Goal: Task Accomplishment & Management: Use online tool/utility

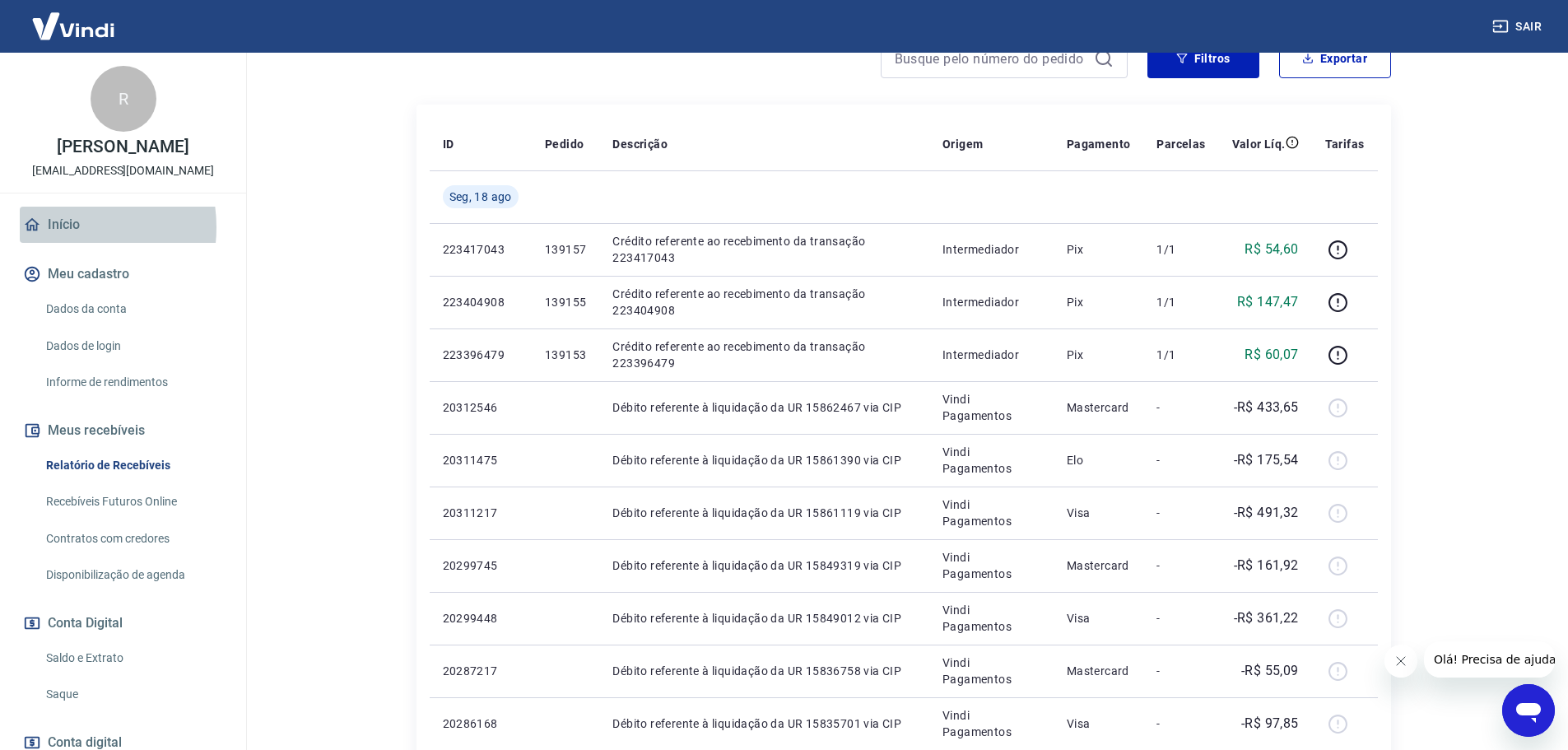
click at [60, 242] on link "Início" at bounding box center [123, 225] width 207 height 36
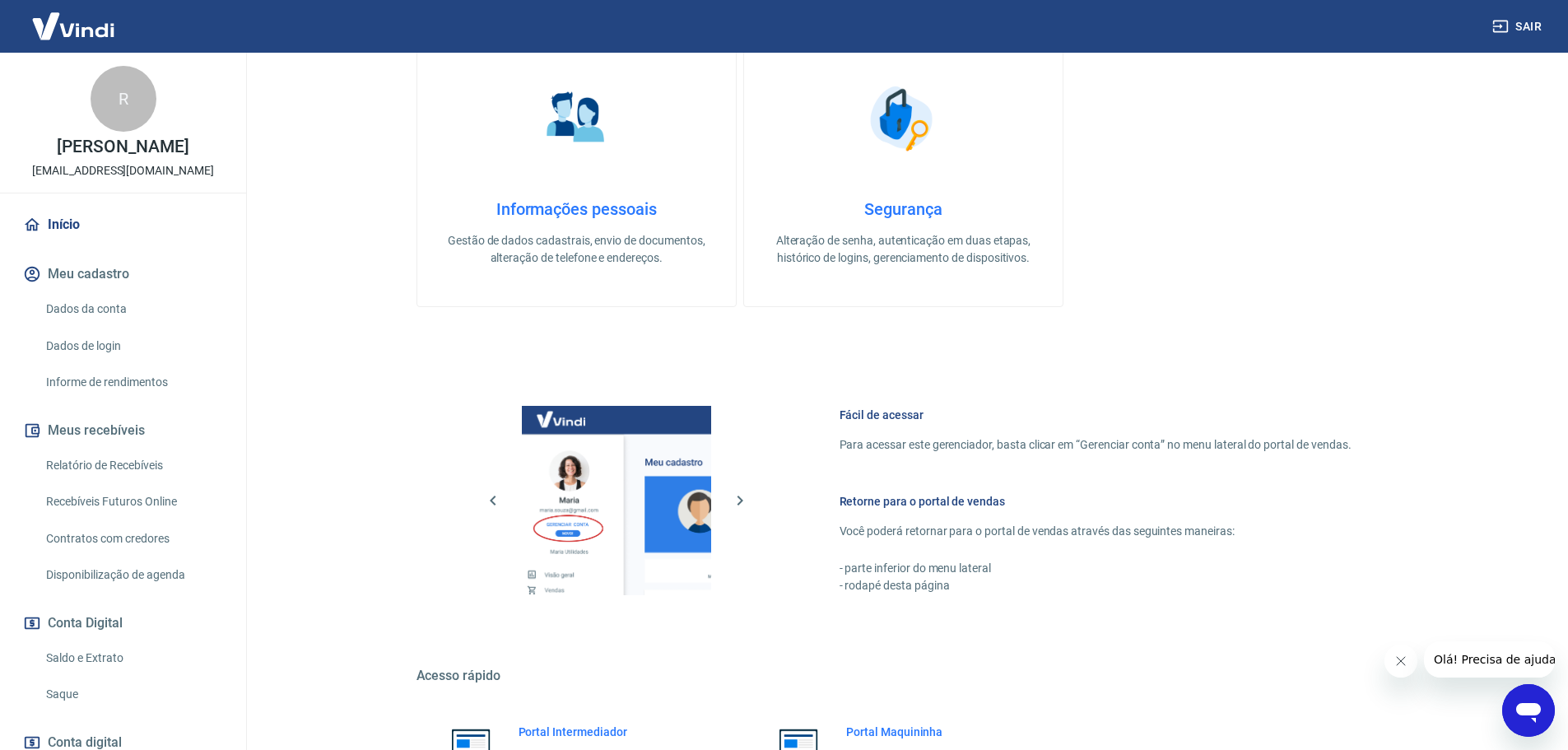
scroll to position [533, 0]
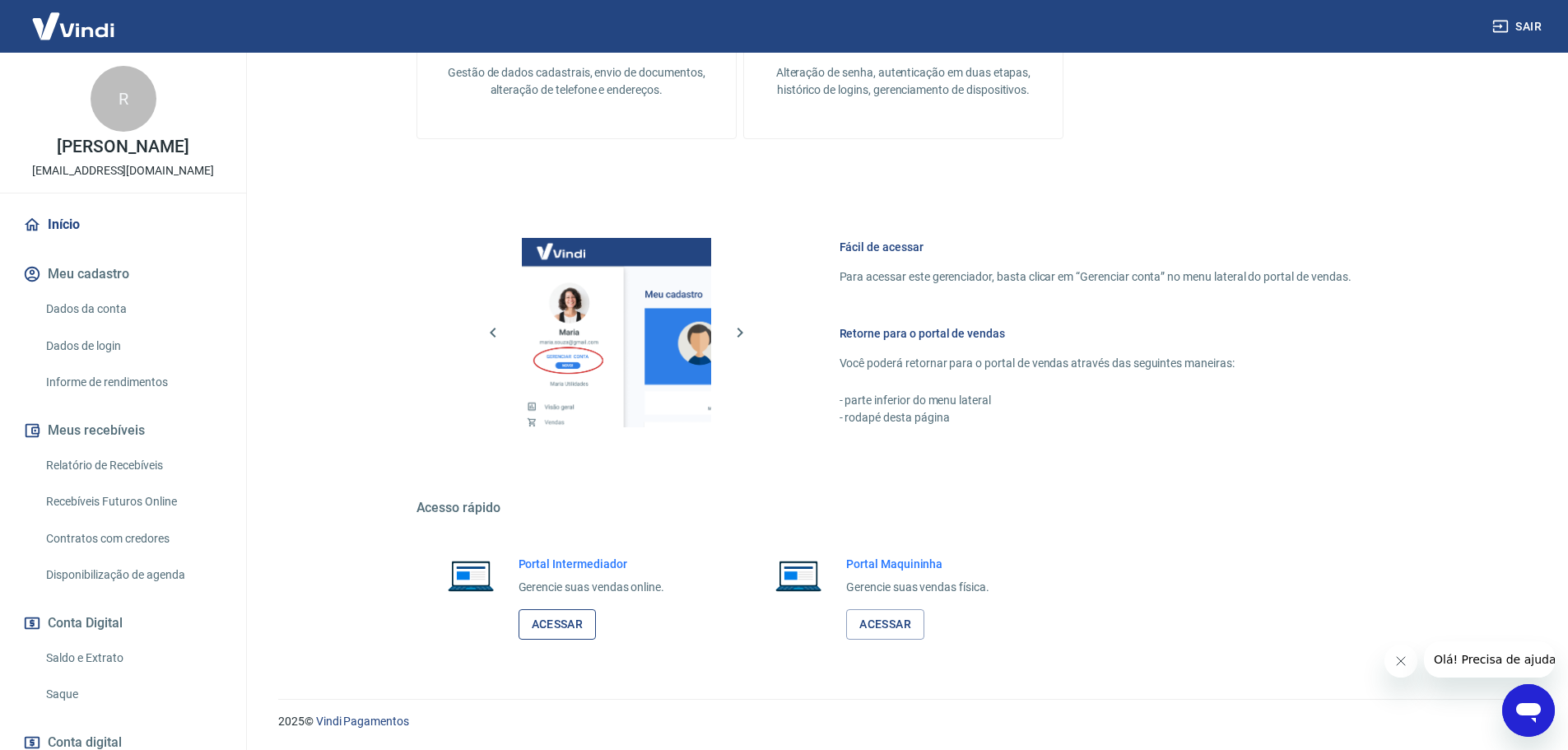
click at [546, 620] on link "Acessar" at bounding box center [557, 624] width 78 height 31
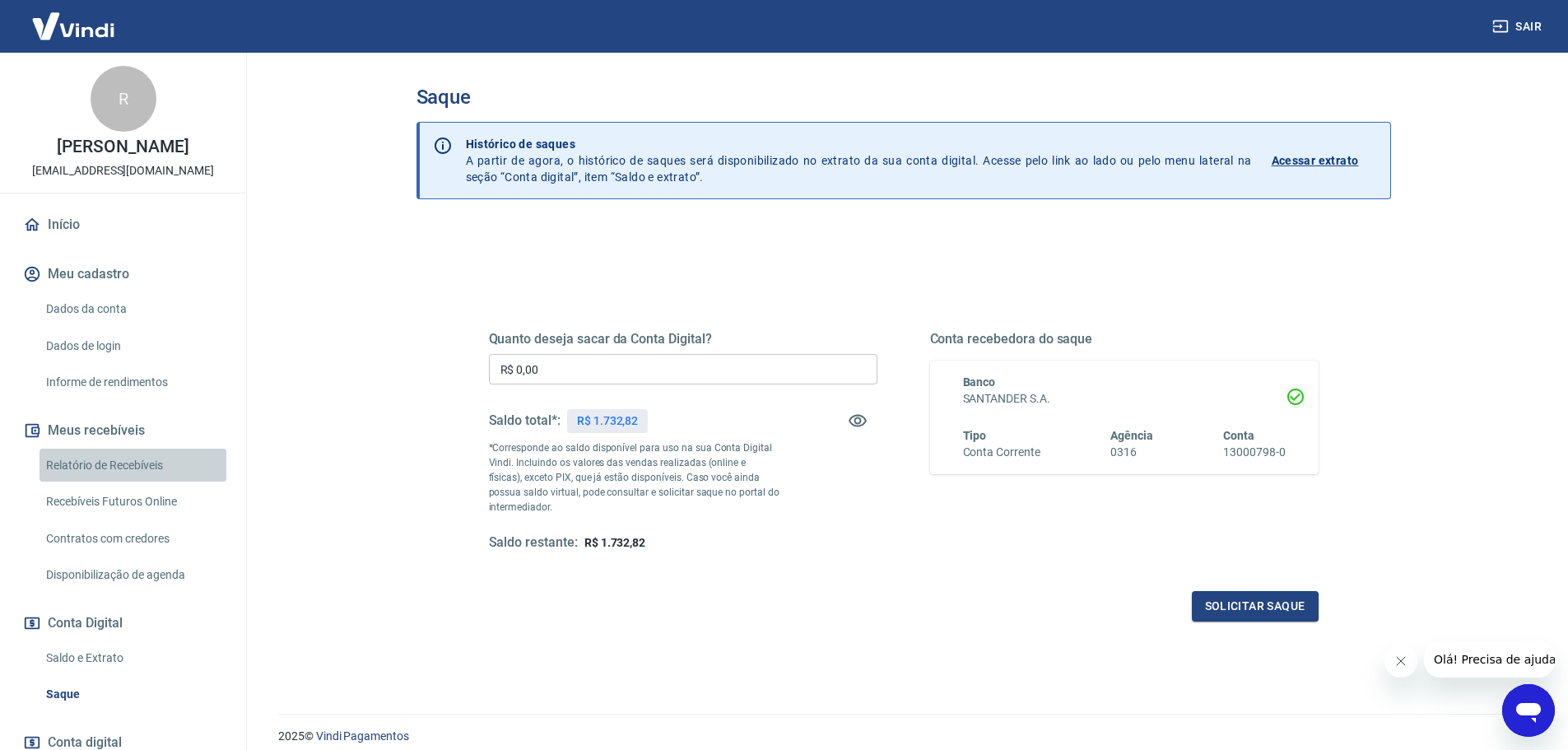
click at [151, 477] on link "Relatório de Recebíveis" at bounding box center [133, 465] width 187 height 33
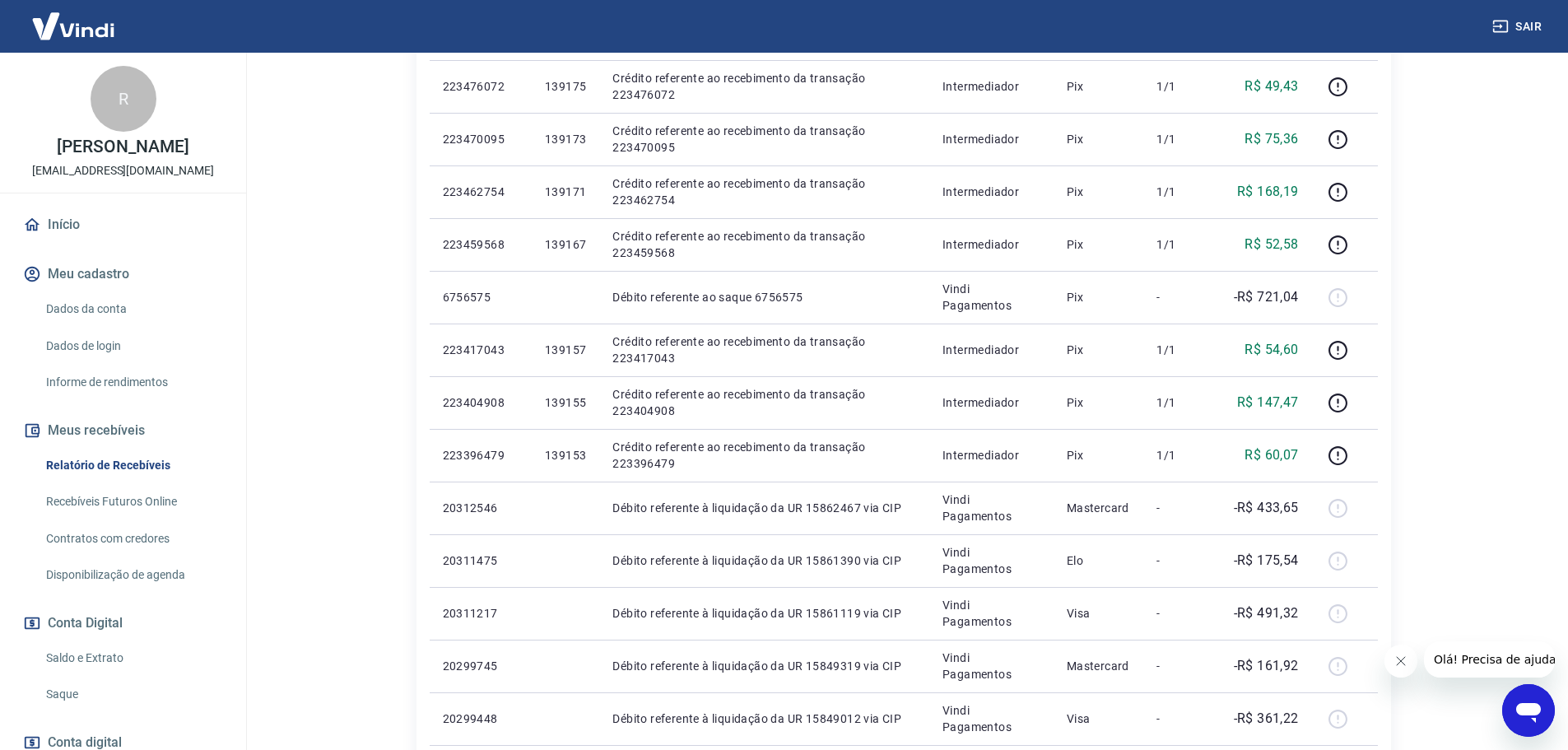
scroll to position [411, 0]
click at [73, 675] on link "Saldo e Extrato" at bounding box center [133, 657] width 187 height 33
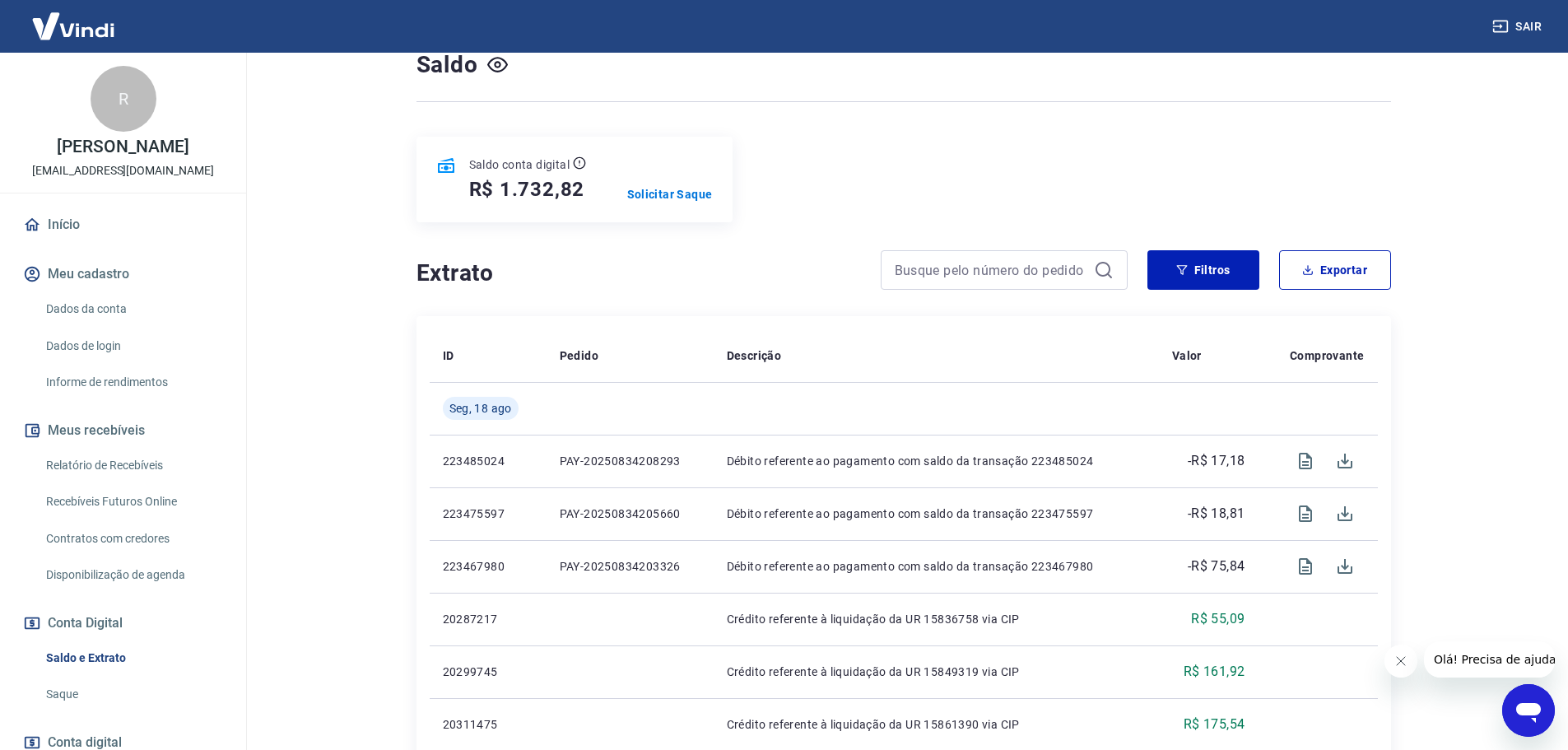
scroll to position [82, 0]
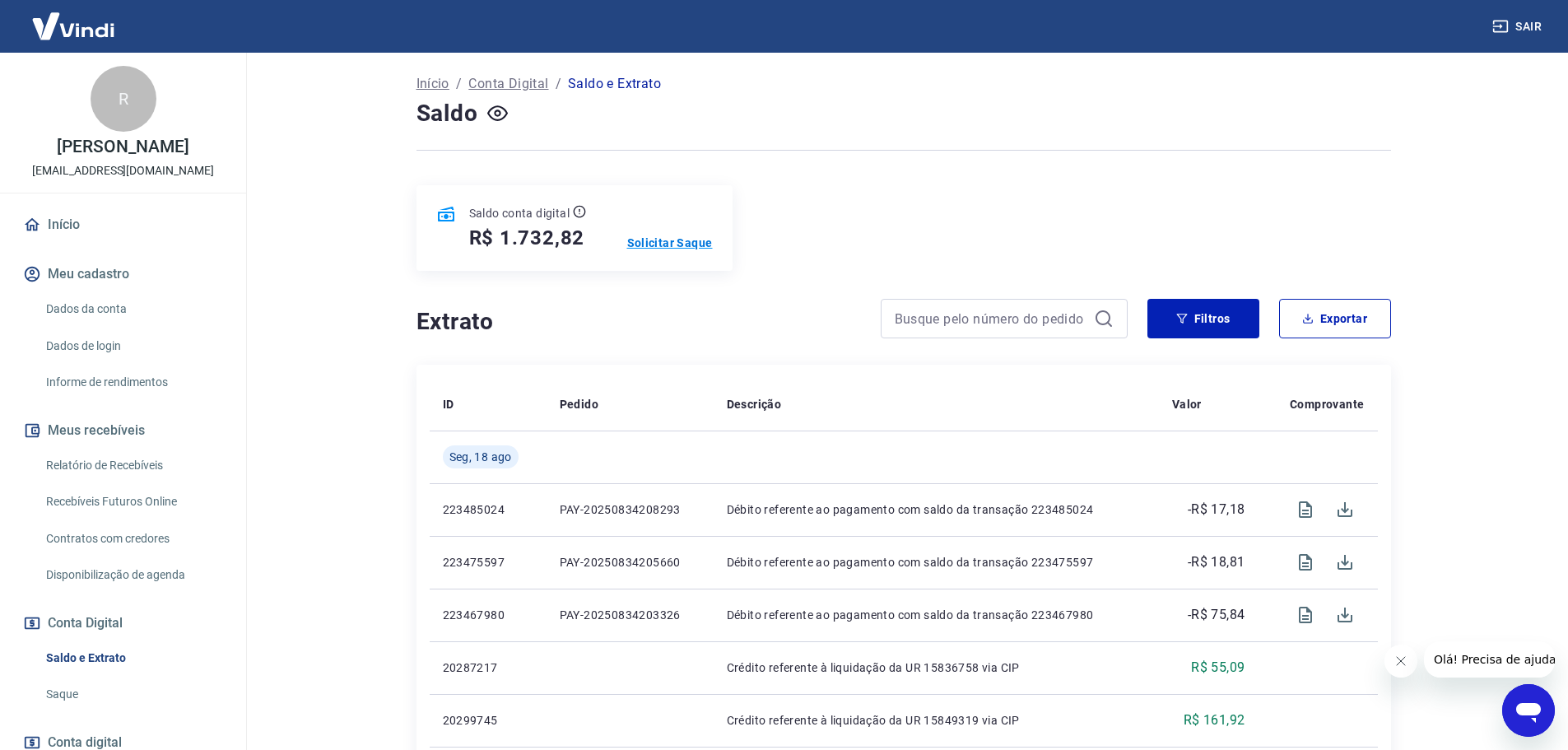
click at [668, 242] on p "Solicitar Saque" at bounding box center [670, 242] width 86 height 16
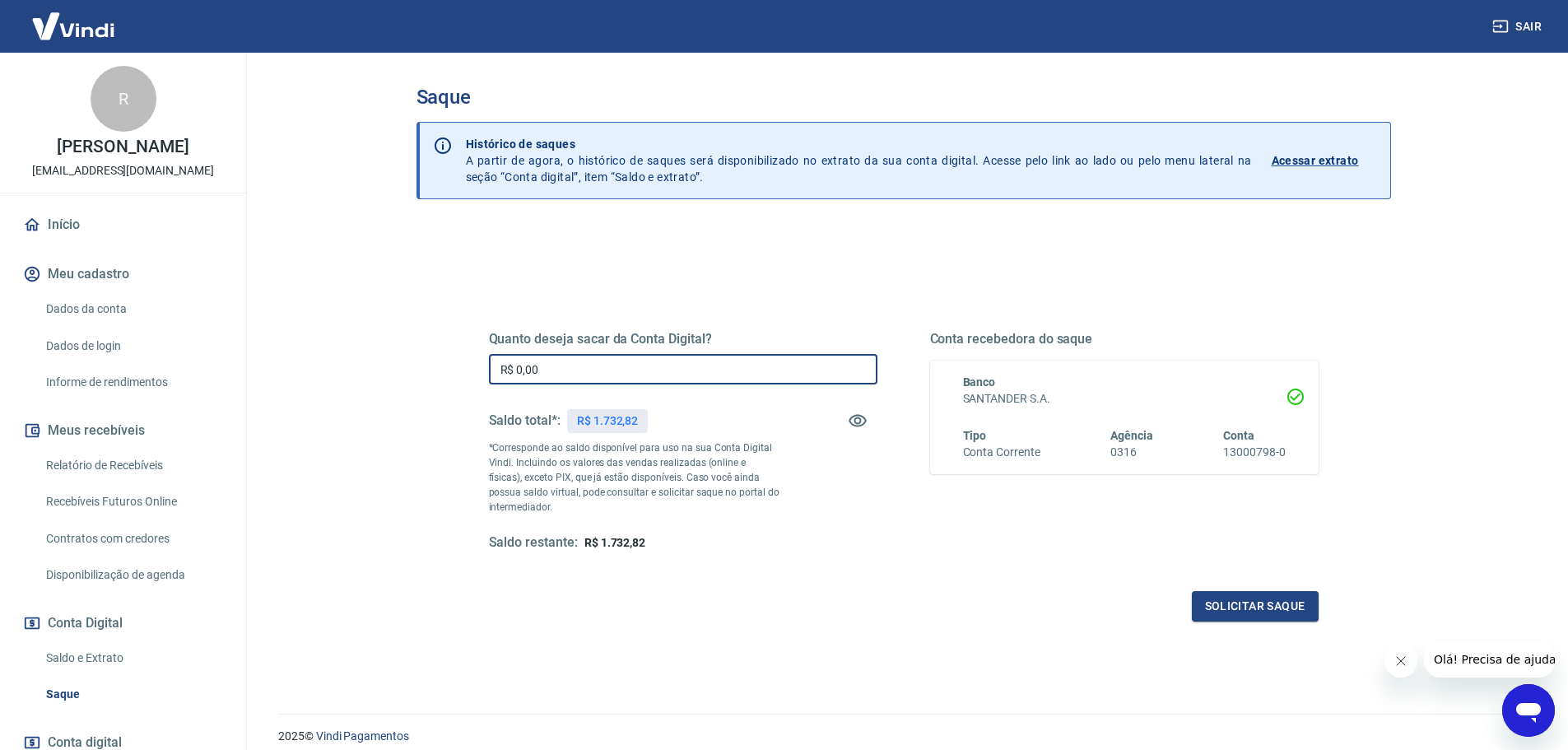
click at [575, 364] on input "R$ 0,00" at bounding box center [682, 369] width 388 height 31
type input "R$ 1.600,00"
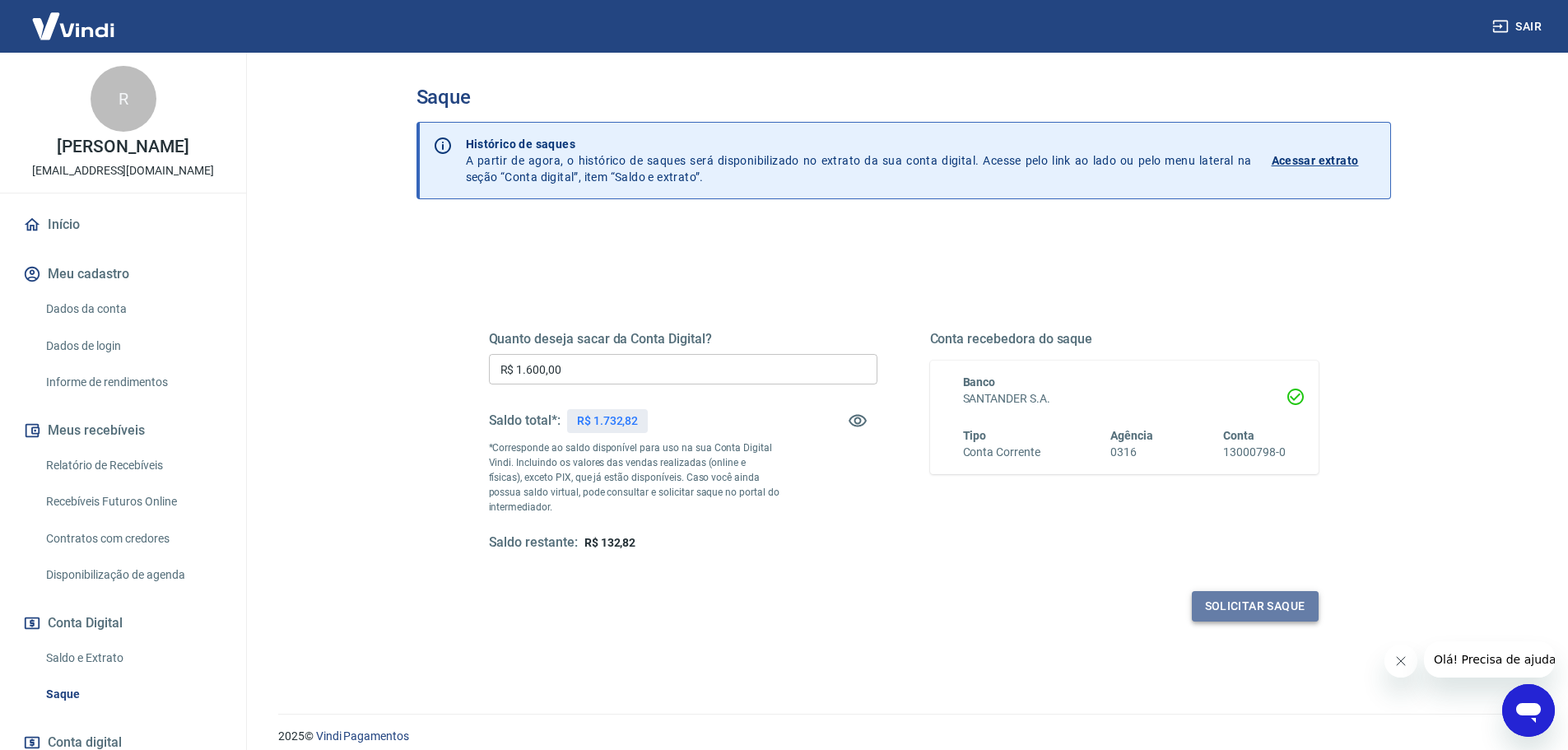
click at [1282, 605] on button "Solicitar saque" at bounding box center [1255, 606] width 127 height 31
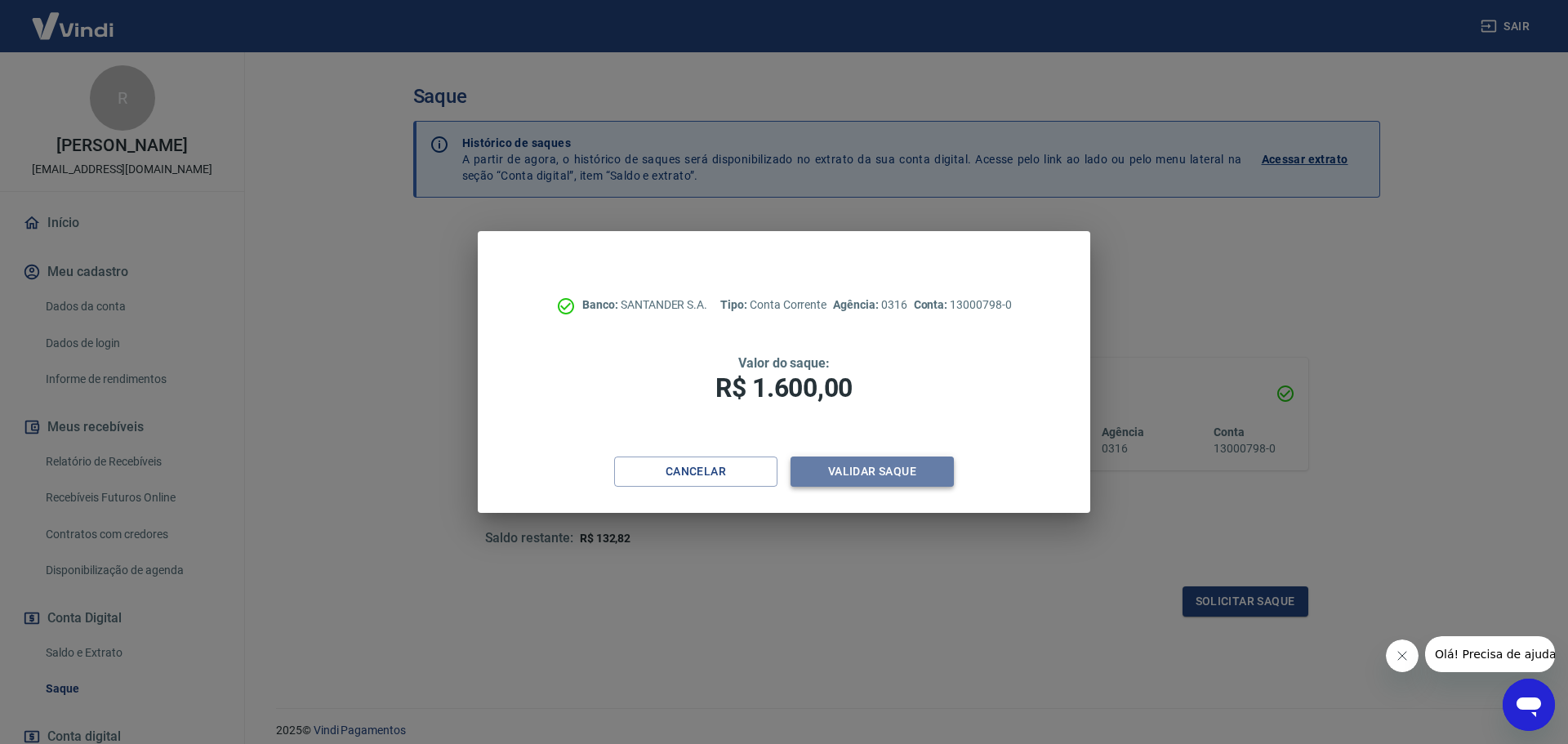
click at [890, 463] on button "Validar saque" at bounding box center [872, 471] width 164 height 30
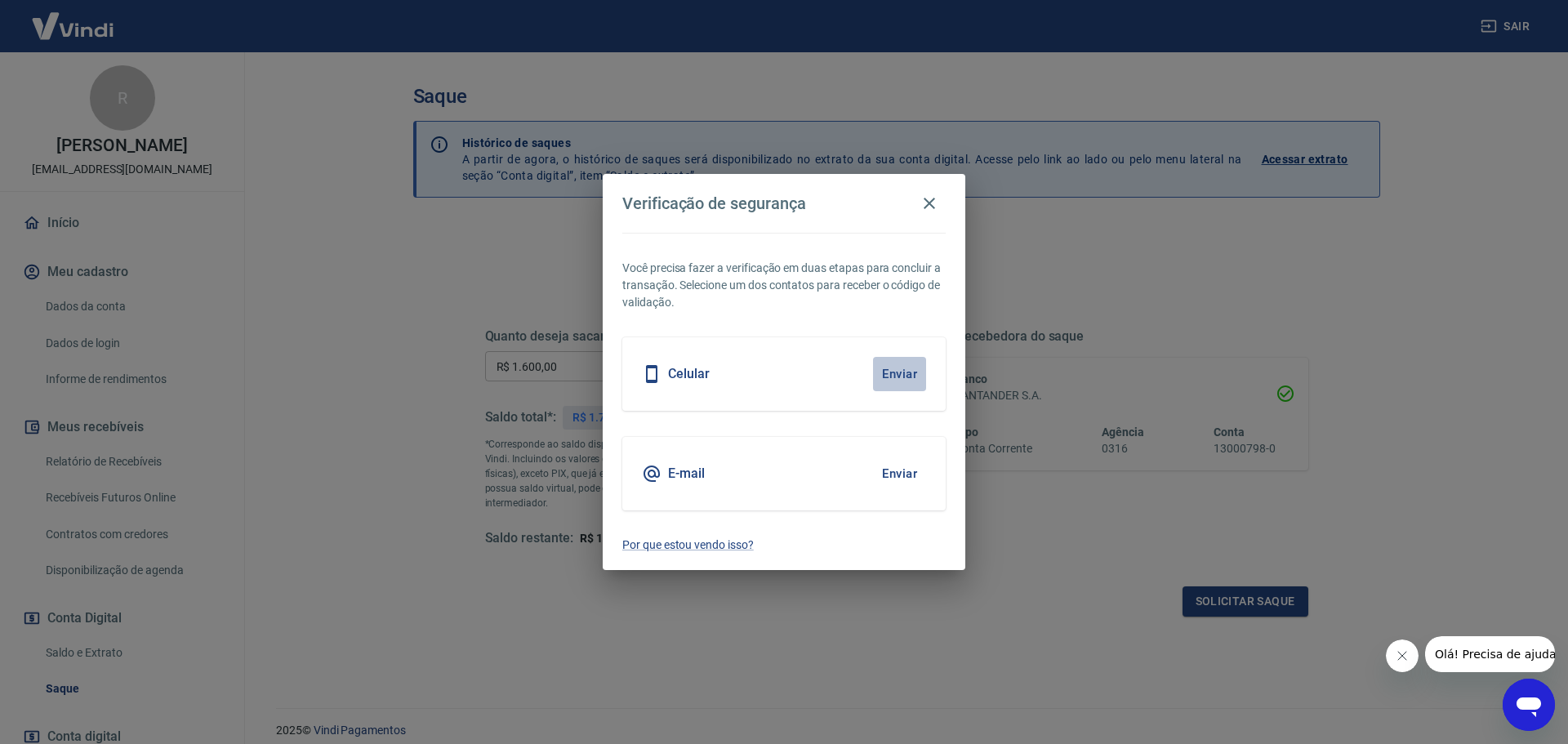
click at [898, 369] on button "Enviar" at bounding box center [900, 374] width 53 height 34
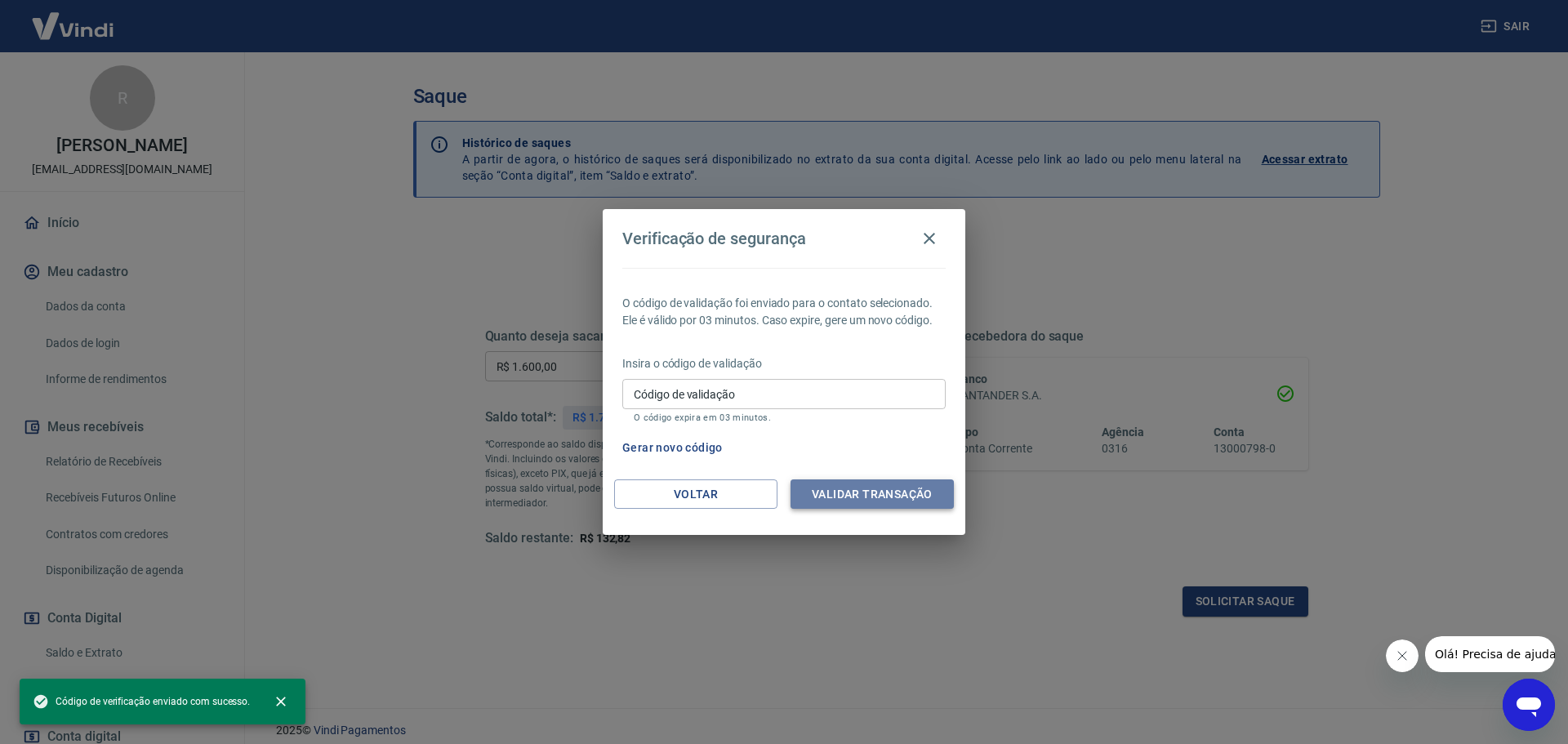
click at [819, 501] on button "Validar transação" at bounding box center [872, 494] width 164 height 30
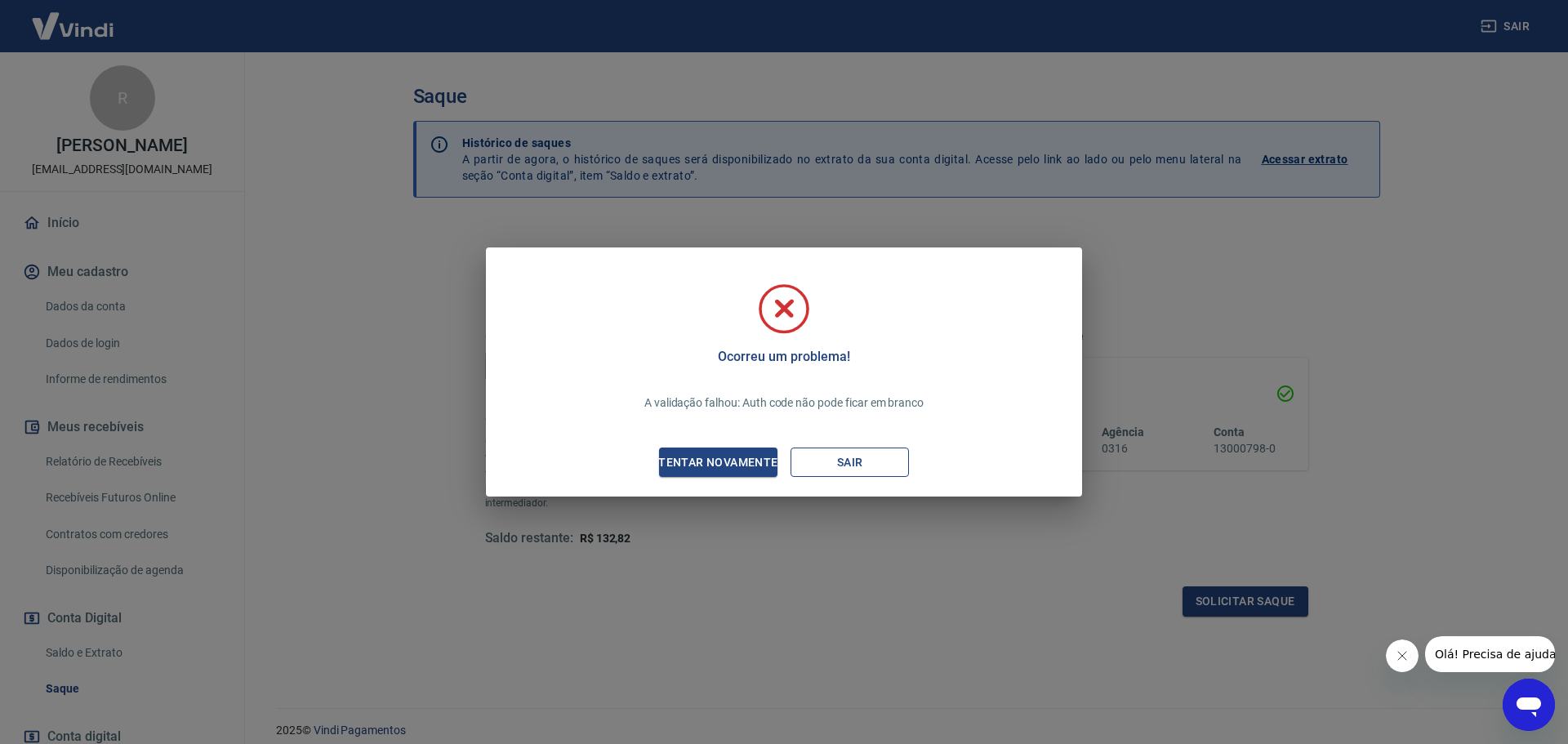
click at [863, 461] on button "Sair" at bounding box center [849, 463] width 118 height 30
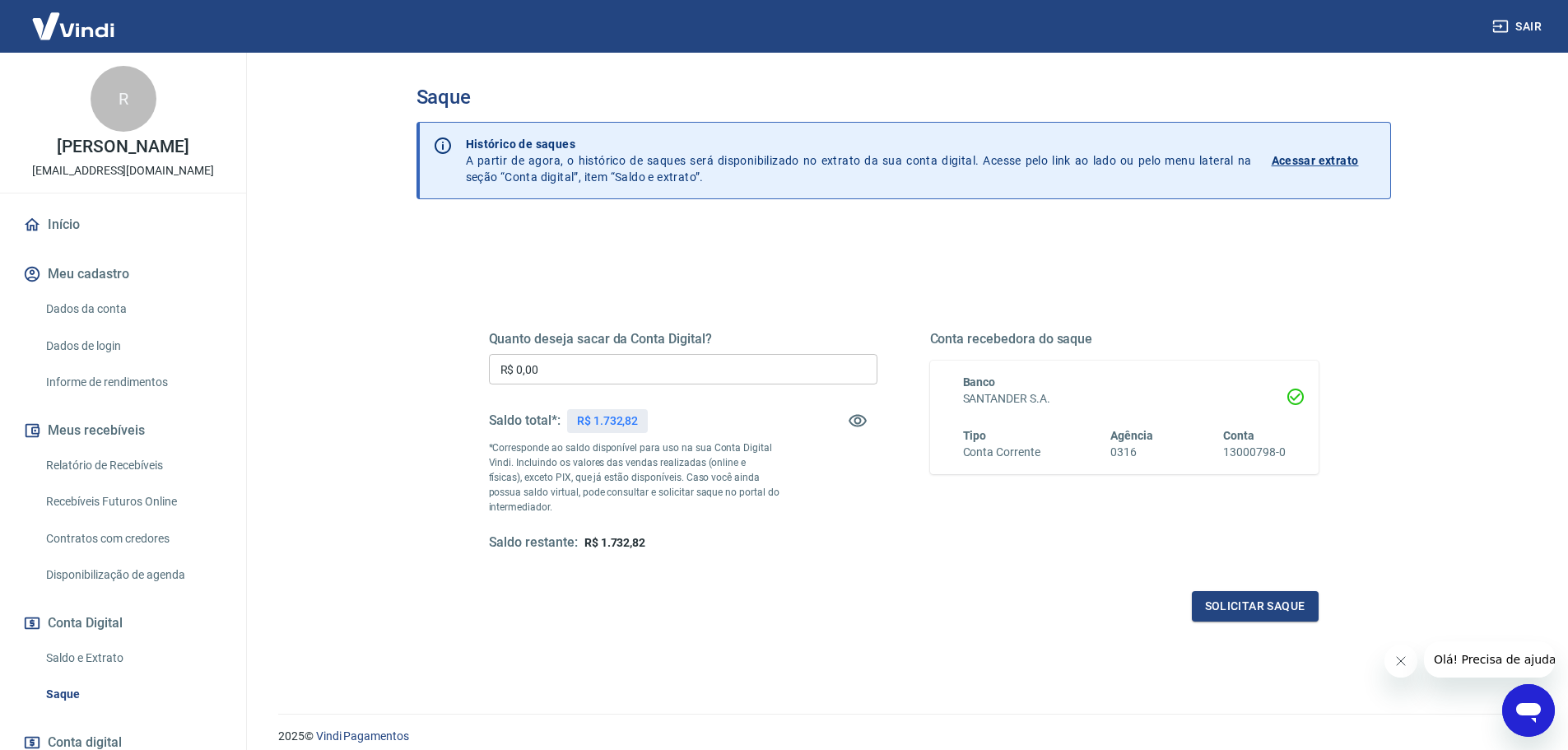
click at [48, 236] on link "Início" at bounding box center [123, 225] width 207 height 36
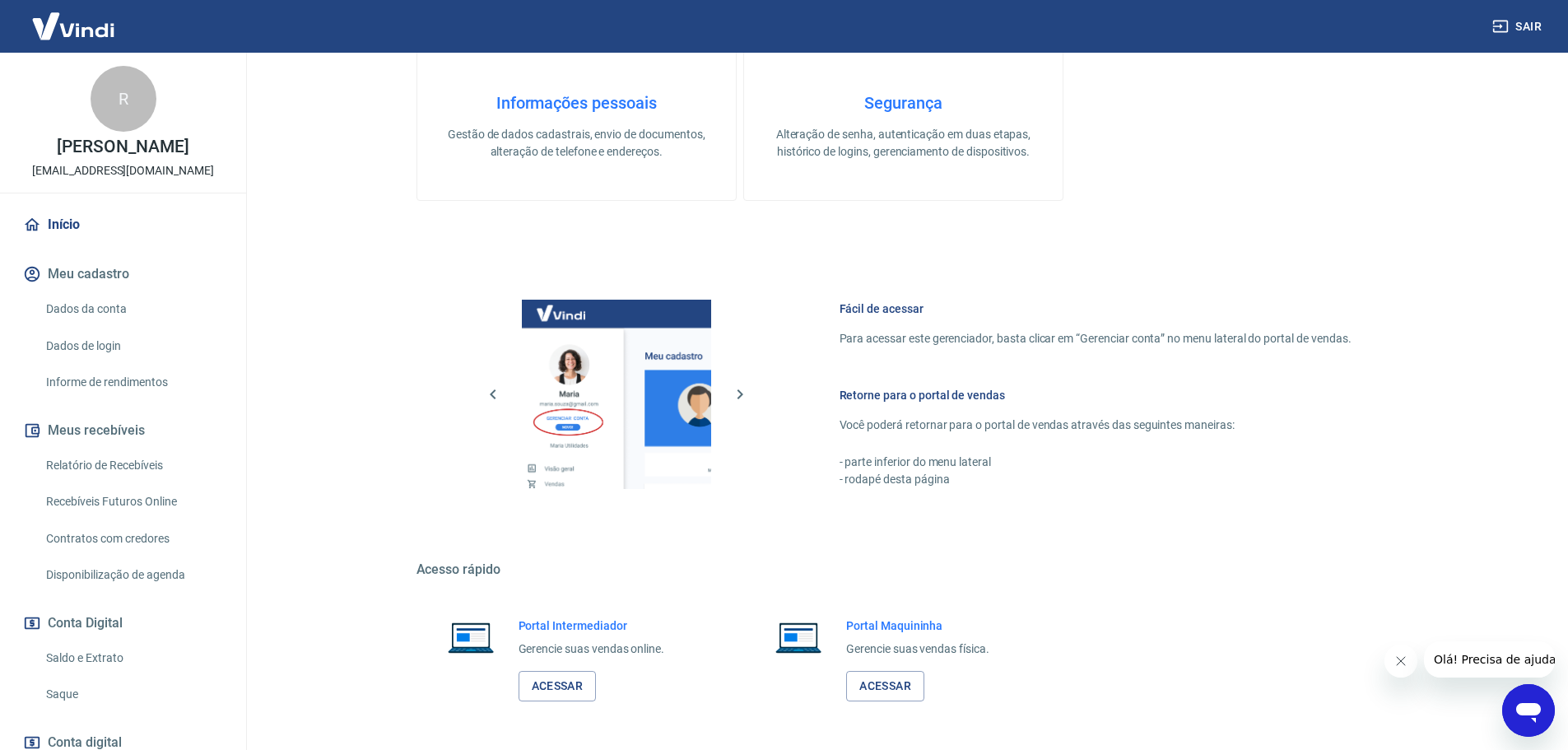
scroll to position [533, 0]
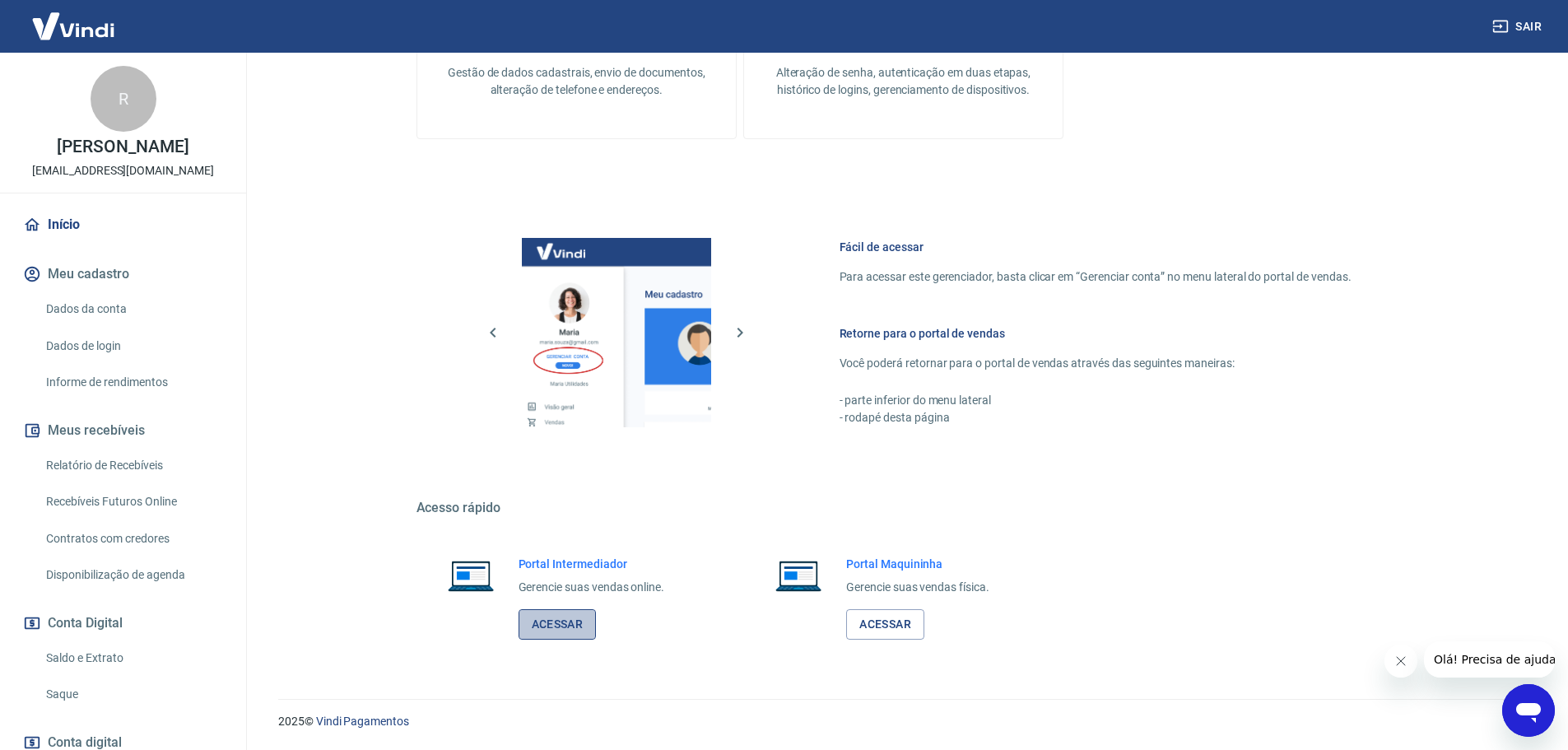
click at [545, 626] on link "Acessar" at bounding box center [557, 624] width 78 height 31
